Goal: Task Accomplishment & Management: Use online tool/utility

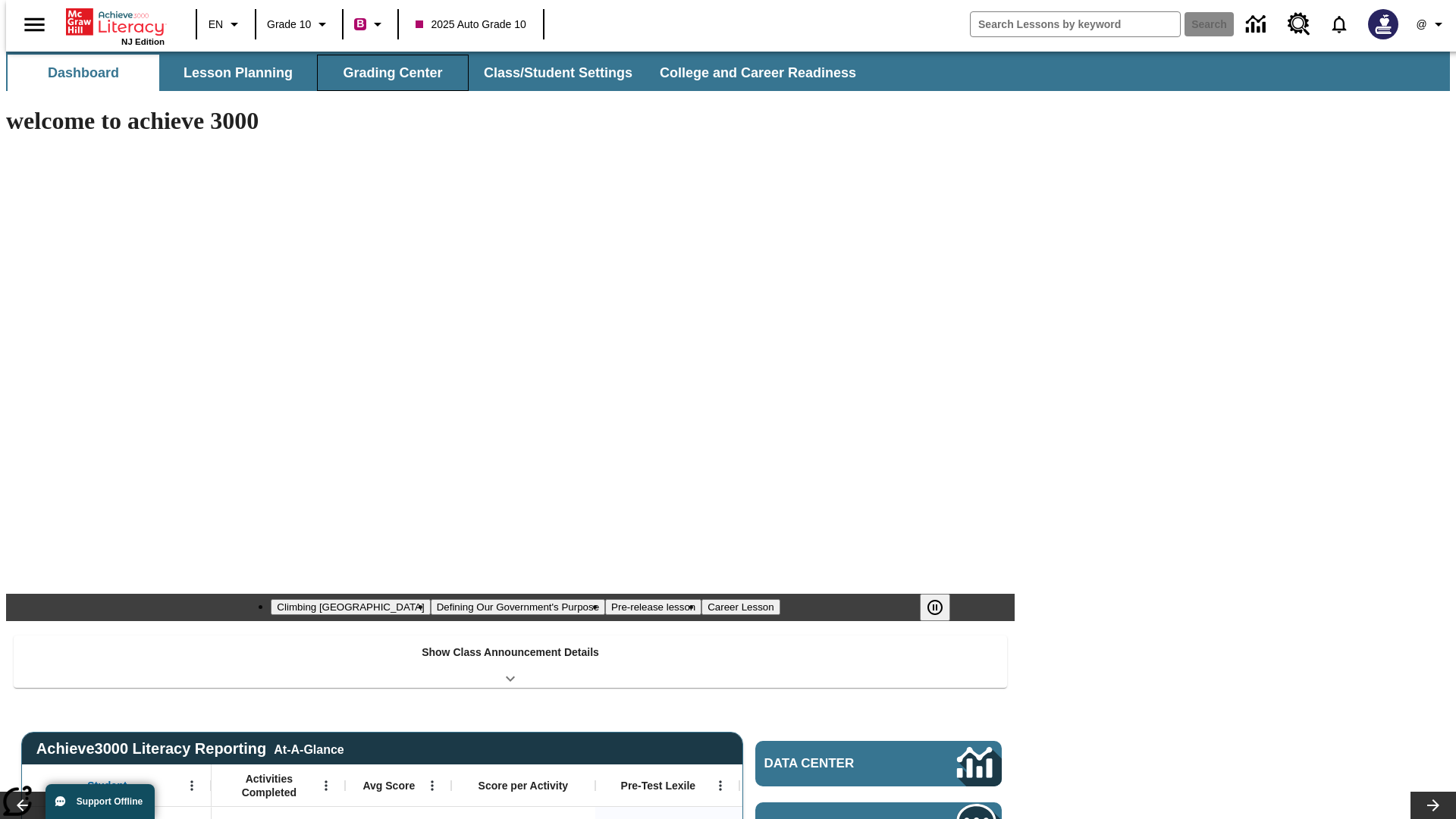
click at [387, 73] on button "Grading Center" at bounding box center [392, 73] width 152 height 37
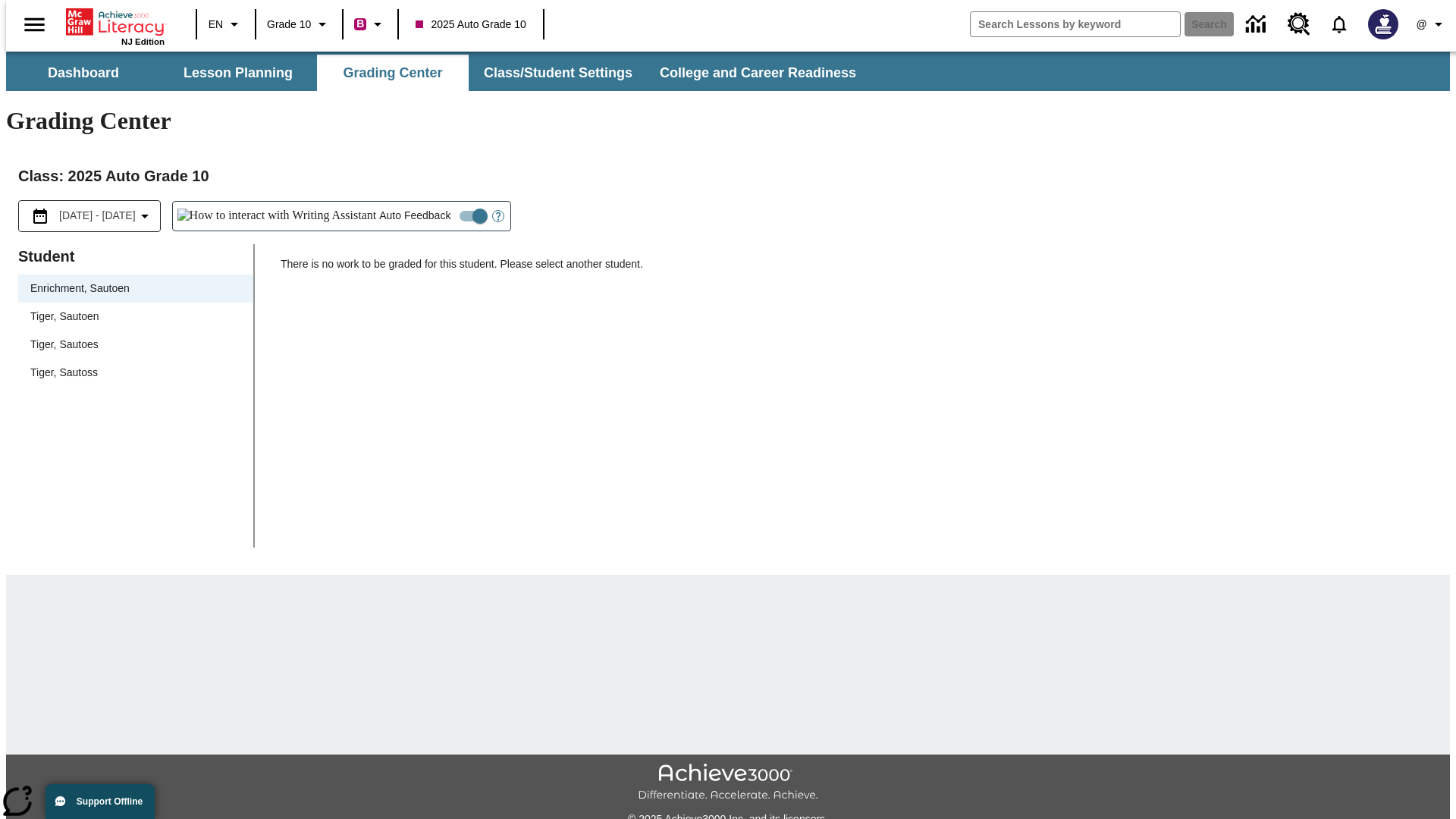
click at [130, 308] on span "Tiger, Sautoen" at bounding box center [135, 316] width 211 height 16
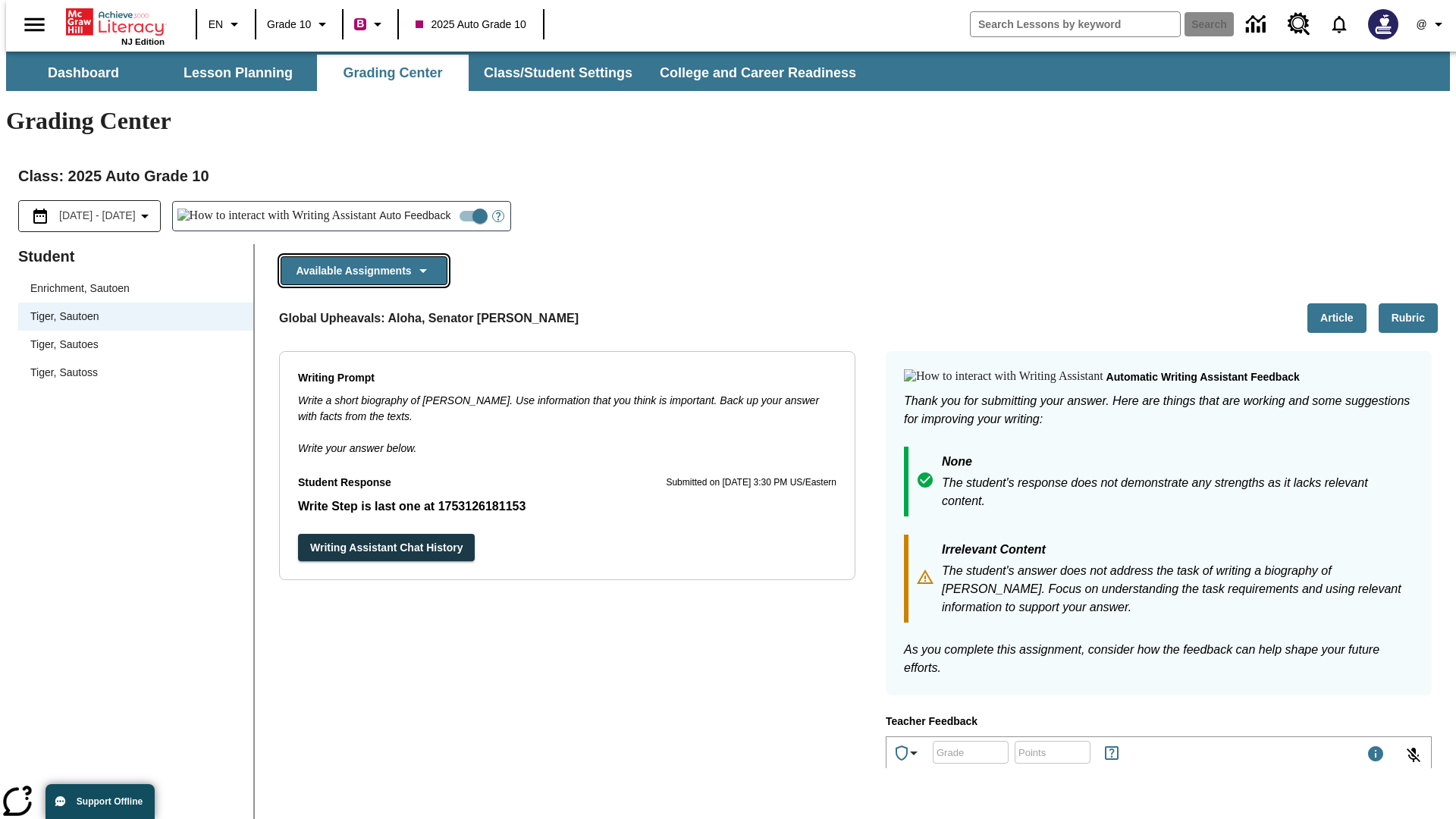
click at [360, 256] on button "Available Assignments" at bounding box center [364, 271] width 167 height 30
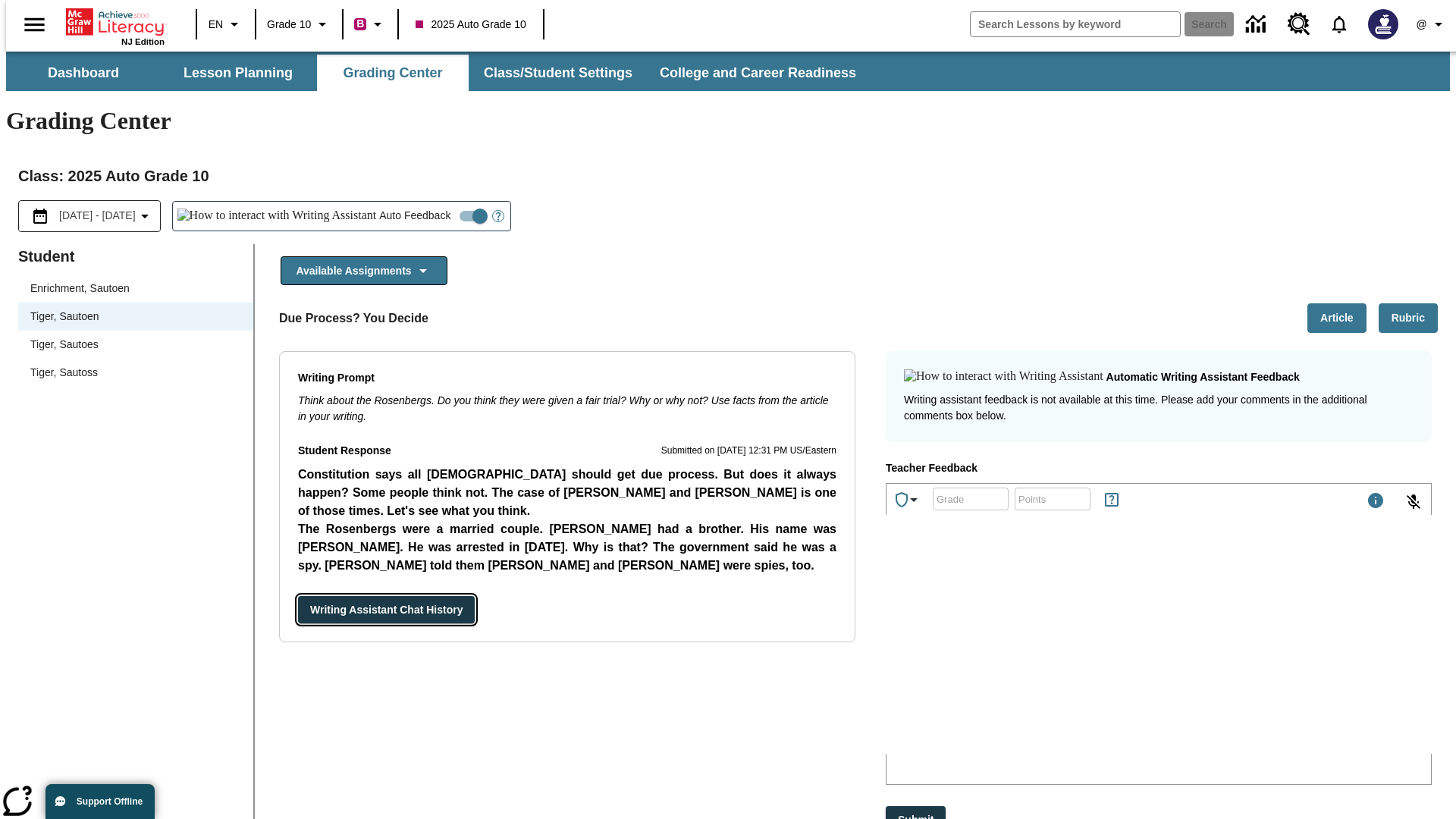
click at [298, 596] on button "Writing Assistant Chat History" at bounding box center [386, 610] width 176 height 28
